Goal: Task Accomplishment & Management: Manage account settings

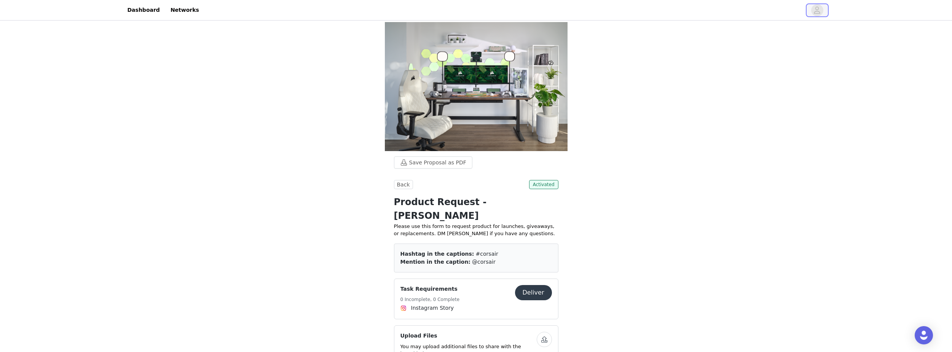
click at [821, 9] on span "button" at bounding box center [817, 10] width 12 height 12
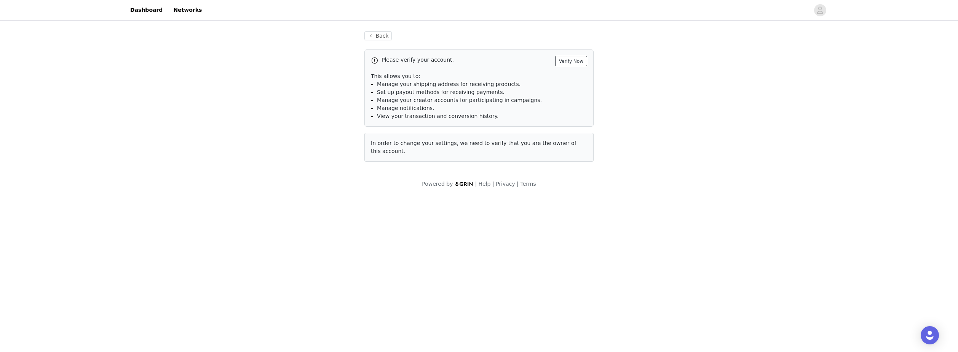
click at [570, 59] on button "Verify Now" at bounding box center [571, 61] width 32 height 10
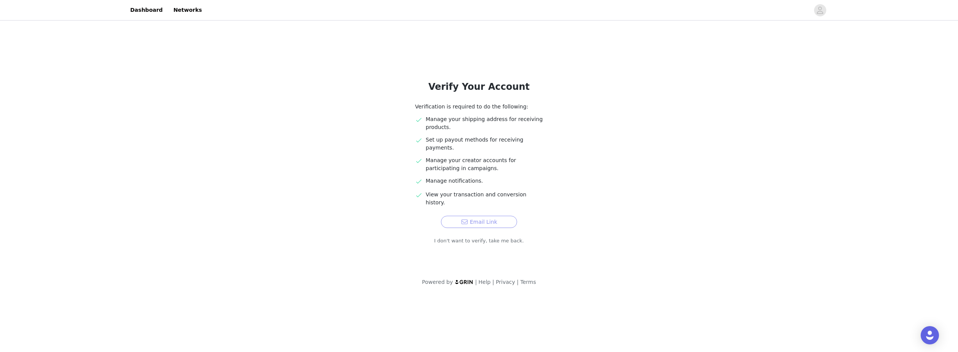
click at [483, 216] on button "Email Link" at bounding box center [479, 222] width 76 height 12
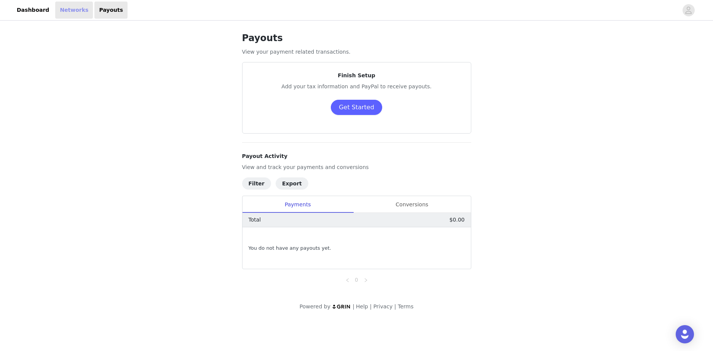
click at [70, 13] on link "Networks" at bounding box center [74, 10] width 38 height 17
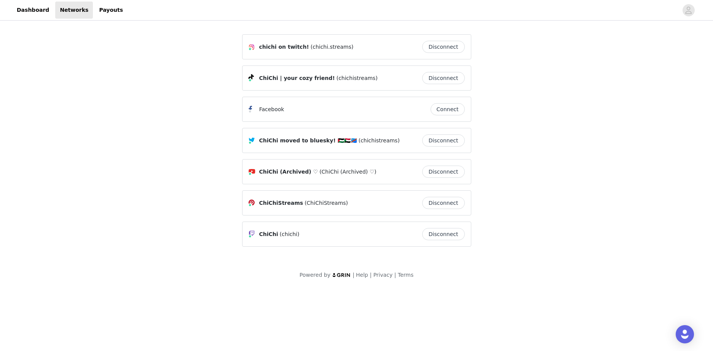
click at [458, 45] on button "Disconnect" at bounding box center [443, 47] width 43 height 12
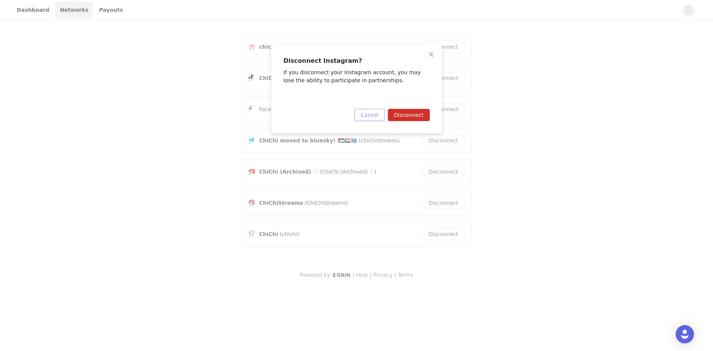
click at [375, 113] on button "Cancel" at bounding box center [369, 115] width 30 height 12
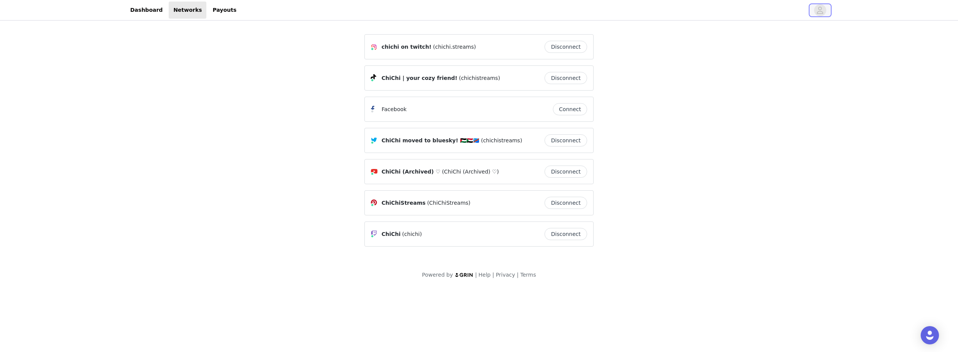
click at [713, 12] on button "button" at bounding box center [819, 10] width 21 height 12
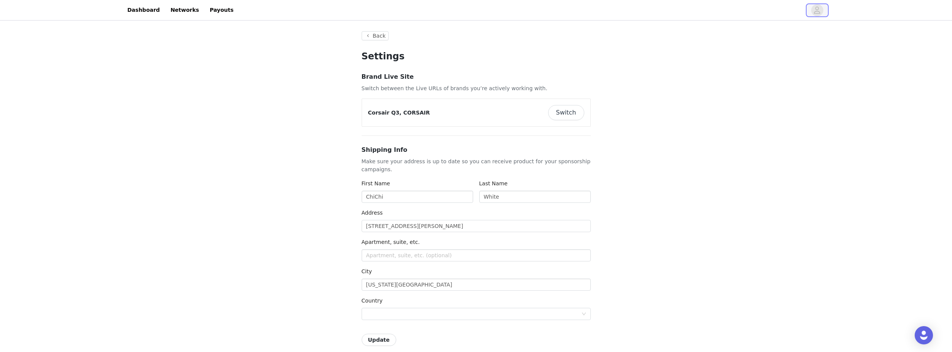
type input "+1 ([GEOGRAPHIC_DATA])"
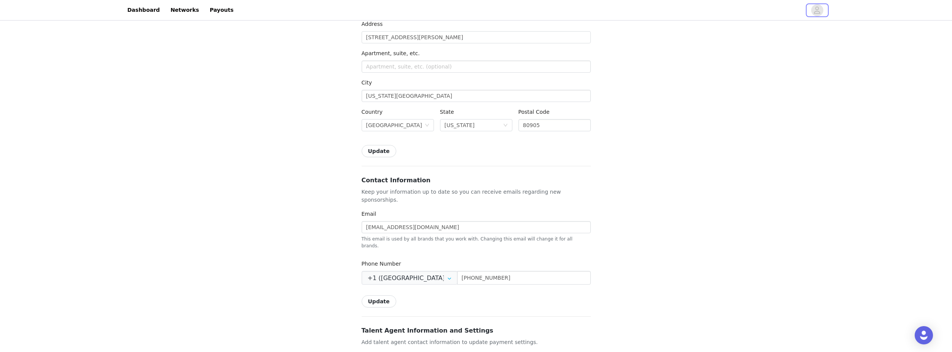
scroll to position [190, 0]
drag, startPoint x: 430, startPoint y: 218, endPoint x: 351, endPoint y: 220, distance: 79.2
click at [351, 220] on div "Back Settings Brand Live Site Switch between the Live URLs of brands you’re act…" at bounding box center [476, 219] width 952 height 774
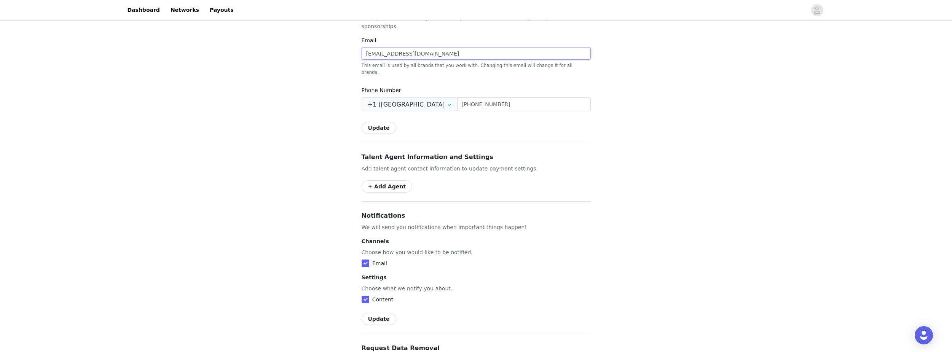
scroll to position [381, 0]
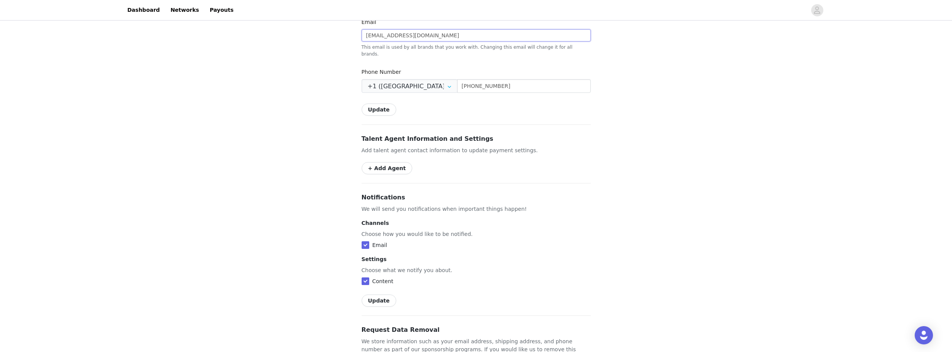
type input "[EMAIL_ADDRESS][DOMAIN_NAME]"
click at [322, 200] on div "Back Settings Brand Live Site Switch between the Live URLs of brands you’re act…" at bounding box center [476, 28] width 952 height 774
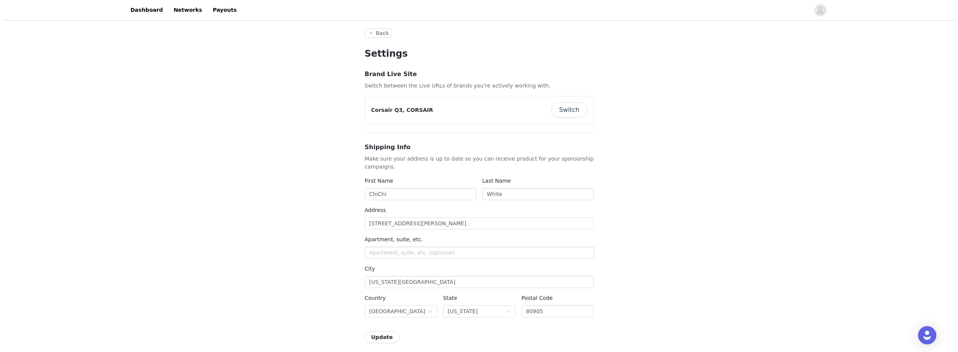
scroll to position [0, 0]
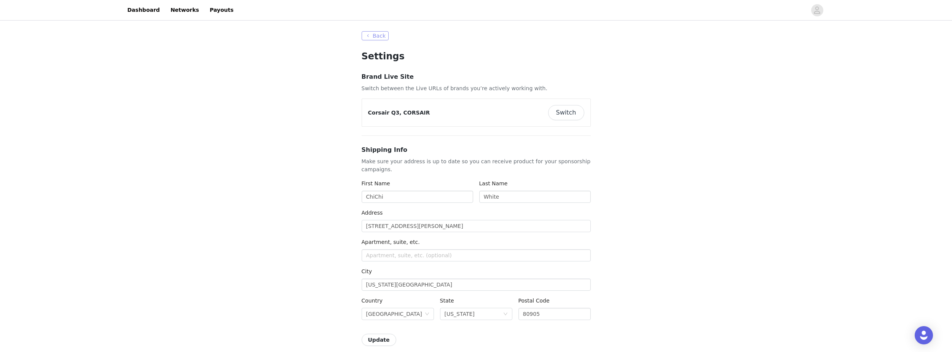
click at [375, 39] on button "Back" at bounding box center [375, 35] width 27 height 9
click at [369, 35] on button "Back" at bounding box center [375, 35] width 27 height 9
